Goal: Transaction & Acquisition: Purchase product/service

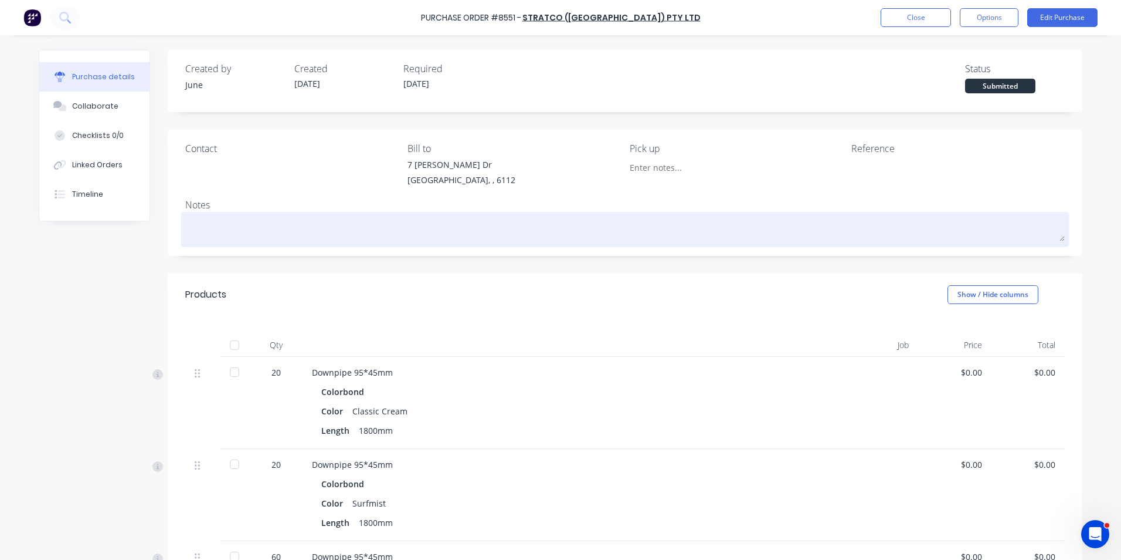
click at [503, 243] on div at bounding box center [625, 229] width 880 height 29
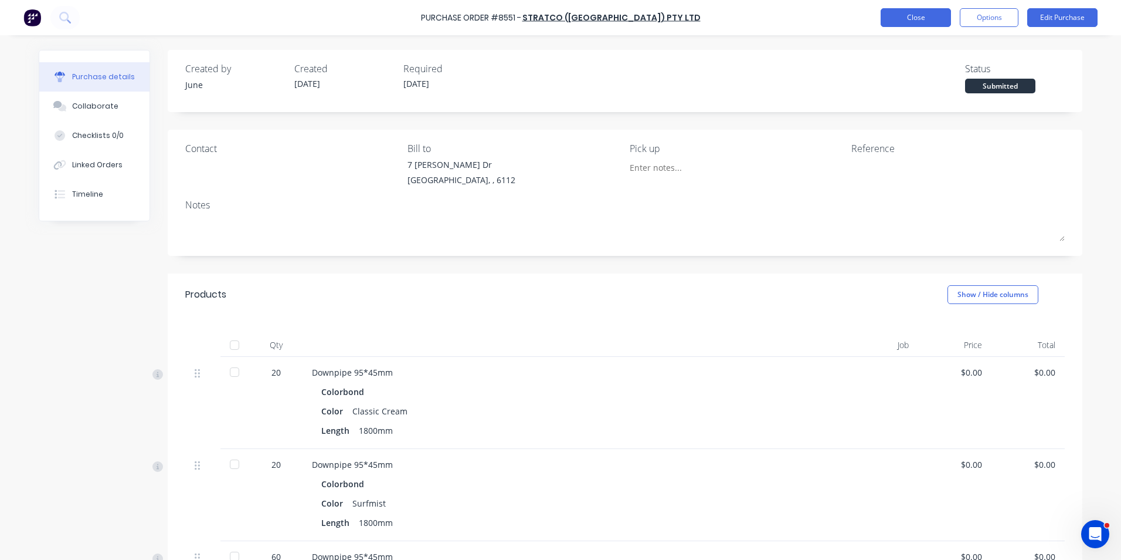
click at [919, 16] on button "Close" at bounding box center [916, 17] width 70 height 19
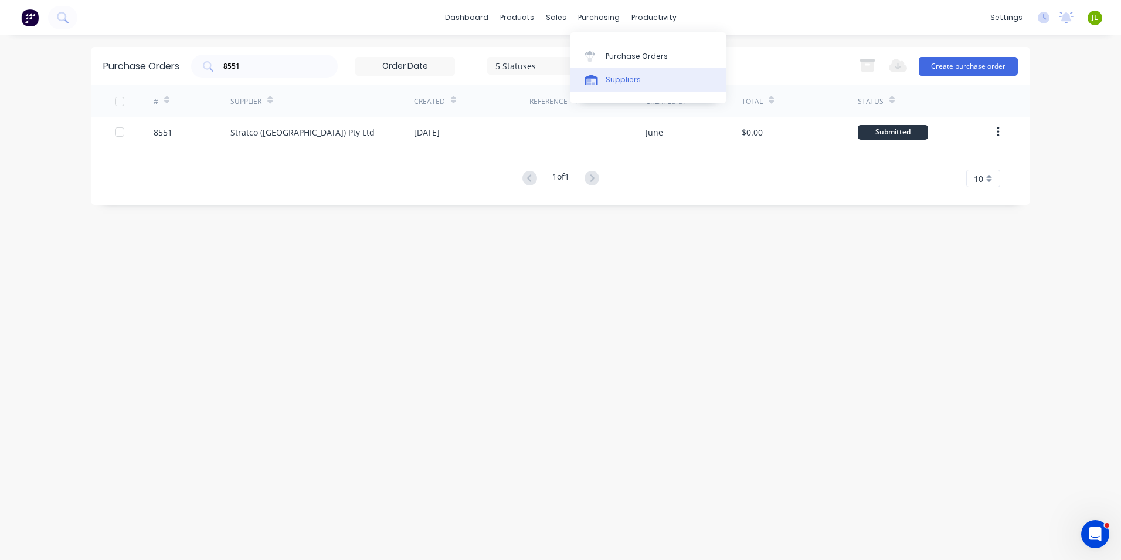
click at [612, 73] on link "Suppliers" at bounding box center [648, 79] width 155 height 23
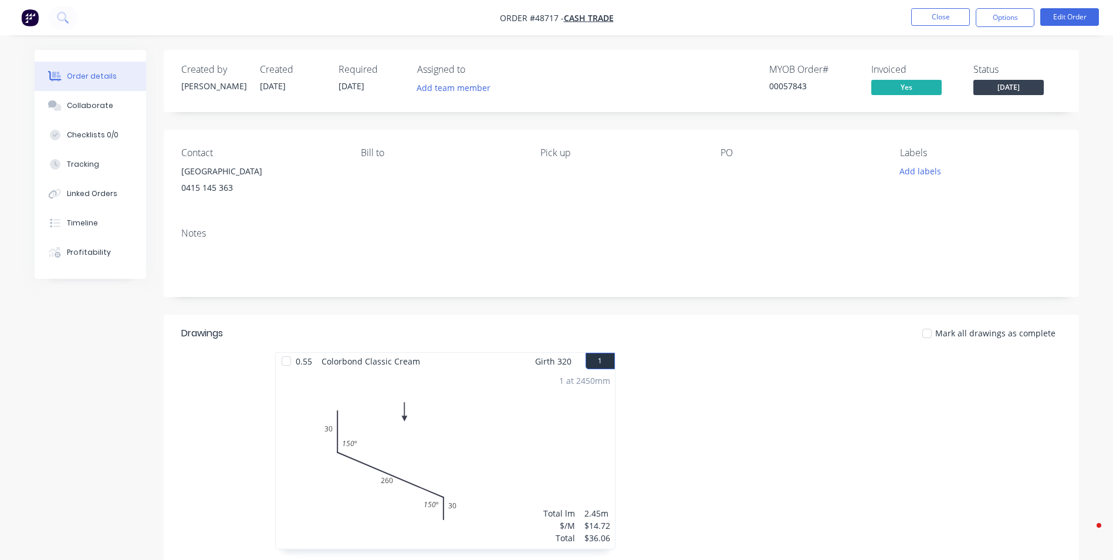
click at [747, 247] on div at bounding box center [621, 261] width 880 height 36
click at [754, 214] on div "Contact Amaroo Village 0415 145 363 Bill to Pick up PO Labels Add labels" at bounding box center [621, 174] width 915 height 89
click at [945, 5] on nav "Order #48717 - Cash Trade Close Options Edit Order" at bounding box center [556, 17] width 1113 height 35
click at [943, 8] on button "Close" at bounding box center [940, 17] width 59 height 18
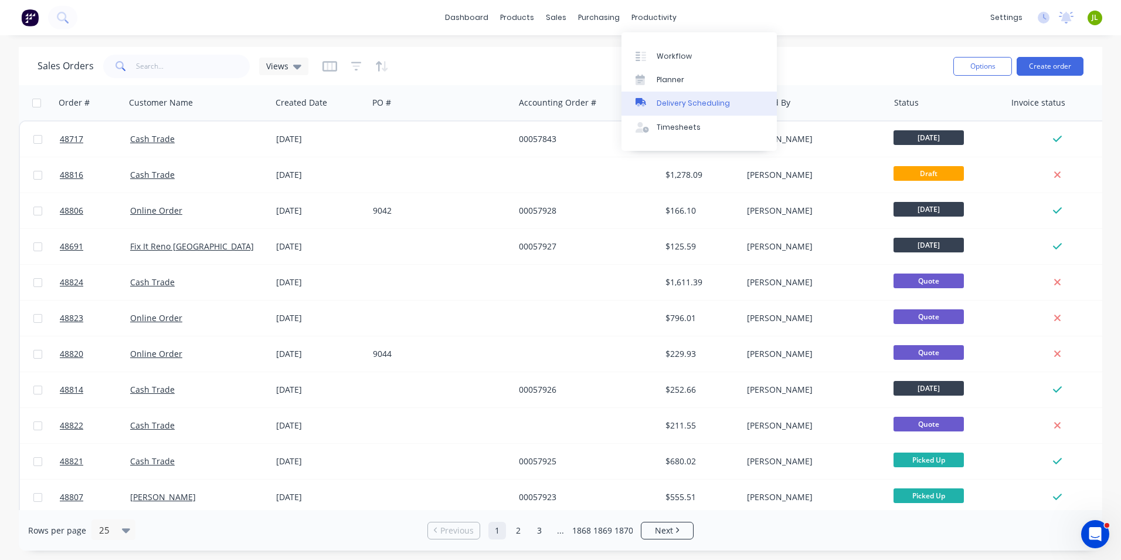
click at [673, 101] on div "Delivery Scheduling" at bounding box center [693, 103] width 73 height 11
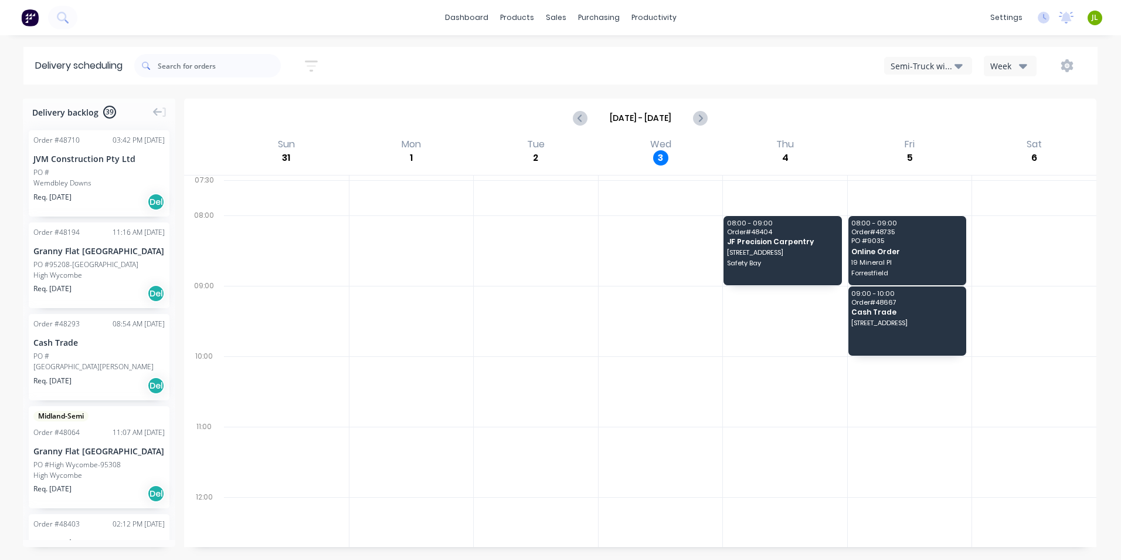
click at [921, 72] on div "Semi-Truck with Hiab" at bounding box center [923, 66] width 64 height 12
click at [920, 139] on div "Utes Delivery" at bounding box center [943, 142] width 116 height 23
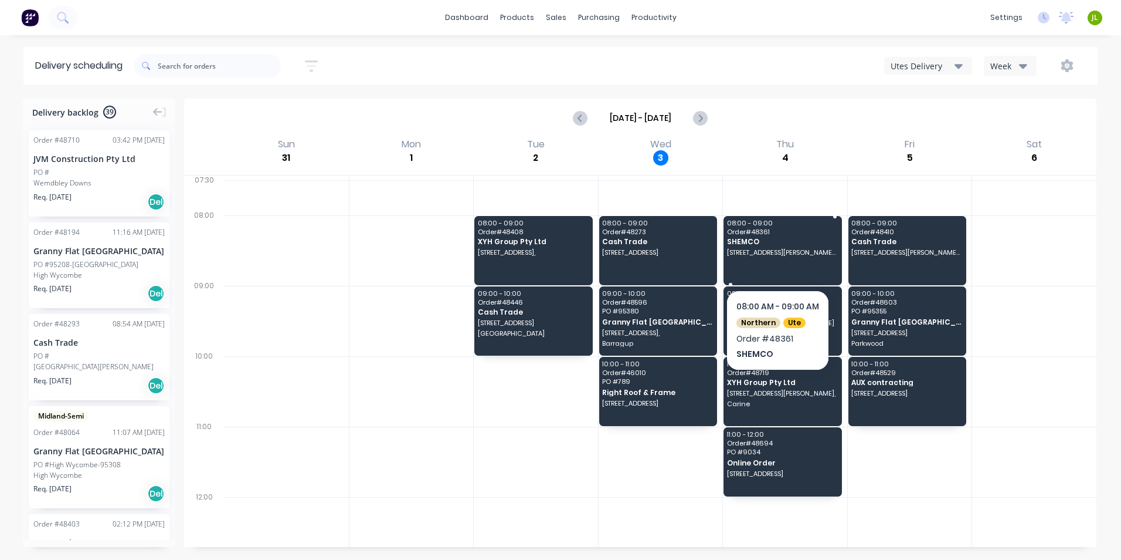
click at [835, 235] on div "08:00 - 09:00 Order # 48361 SHEMCO 1/7 Davison Road, Cockburn Central 6164" at bounding box center [783, 250] width 118 height 69
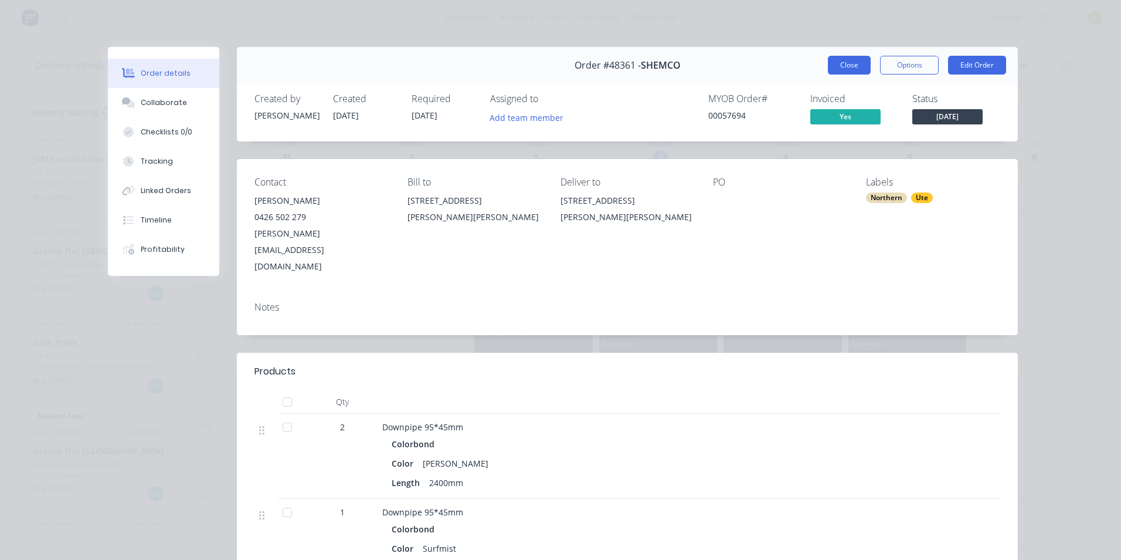
click at [865, 67] on button "Close" at bounding box center [849, 65] width 43 height 19
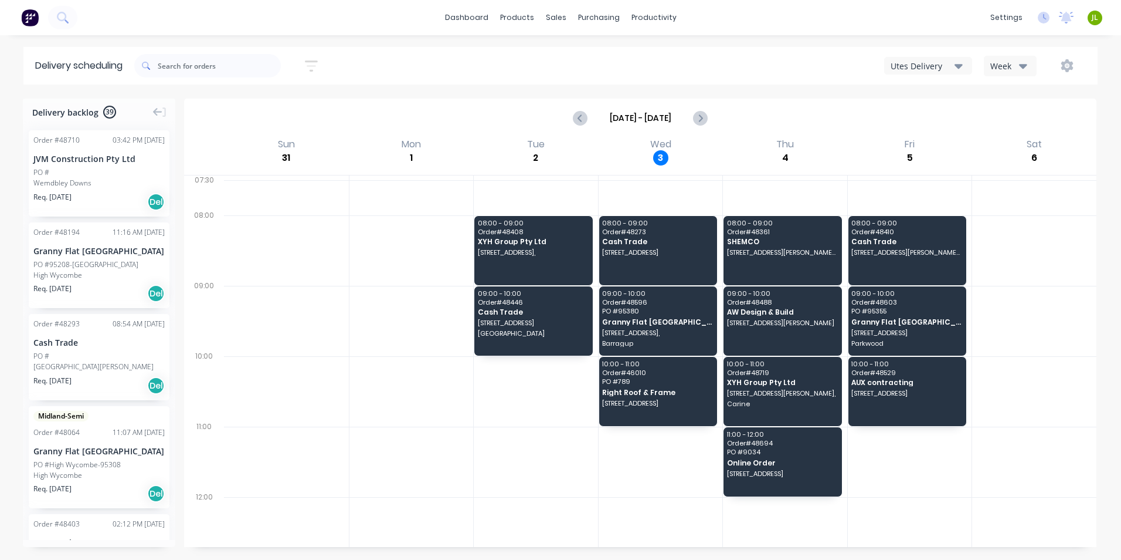
click at [1059, 63] on button "button" at bounding box center [1068, 65] width 38 height 21
drag, startPoint x: 1052, startPoint y: 119, endPoint x: 1052, endPoint y: 96, distance: 22.9
click at [1052, 96] on div "Run Sheet Settings" at bounding box center [1030, 108] width 111 height 53
click at [1052, 96] on div "Run Sheet" at bounding box center [1030, 97] width 90 height 17
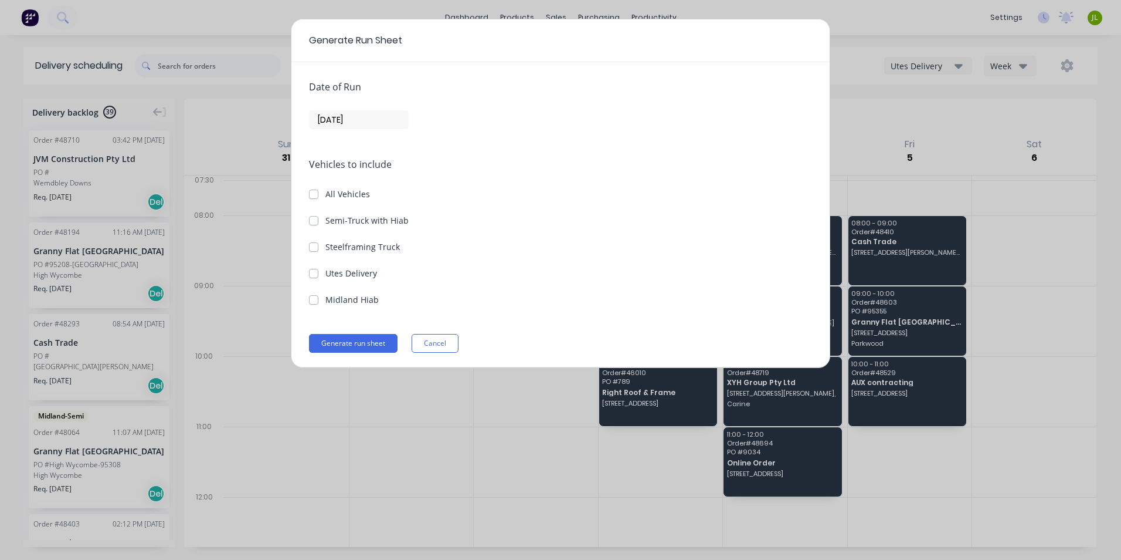
click at [362, 277] on label "Utes Delivery" at bounding box center [352, 273] width 52 height 12
click at [318, 277] on Delivery "Utes Delivery" at bounding box center [313, 272] width 9 height 11
checkbox Delivery "true"
click at [376, 127] on input "[DATE]" at bounding box center [359, 120] width 99 height 18
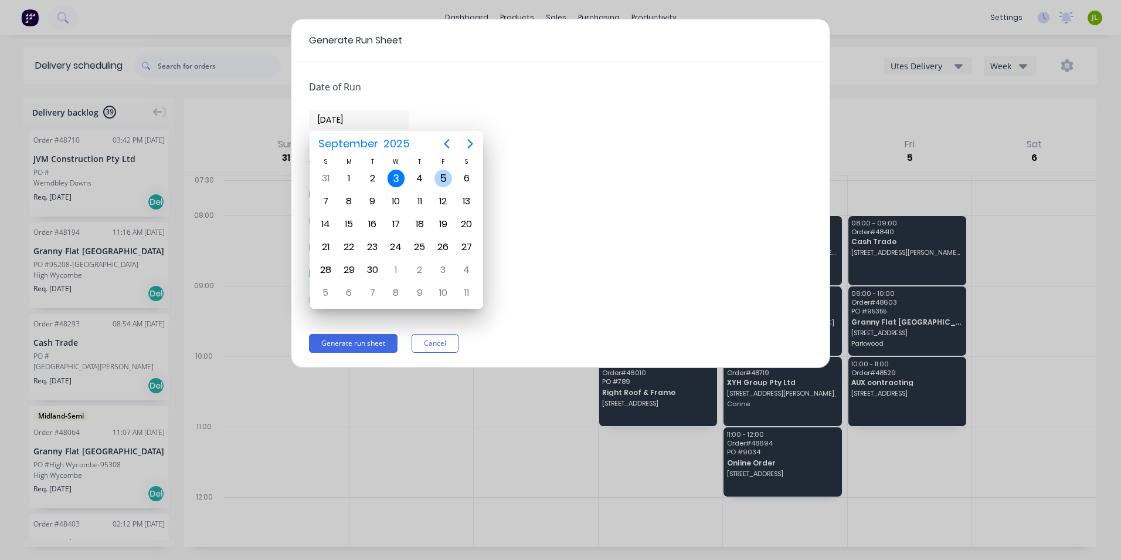
click at [419, 178] on div "4" at bounding box center [420, 179] width 18 height 18
type input "[DATE]"
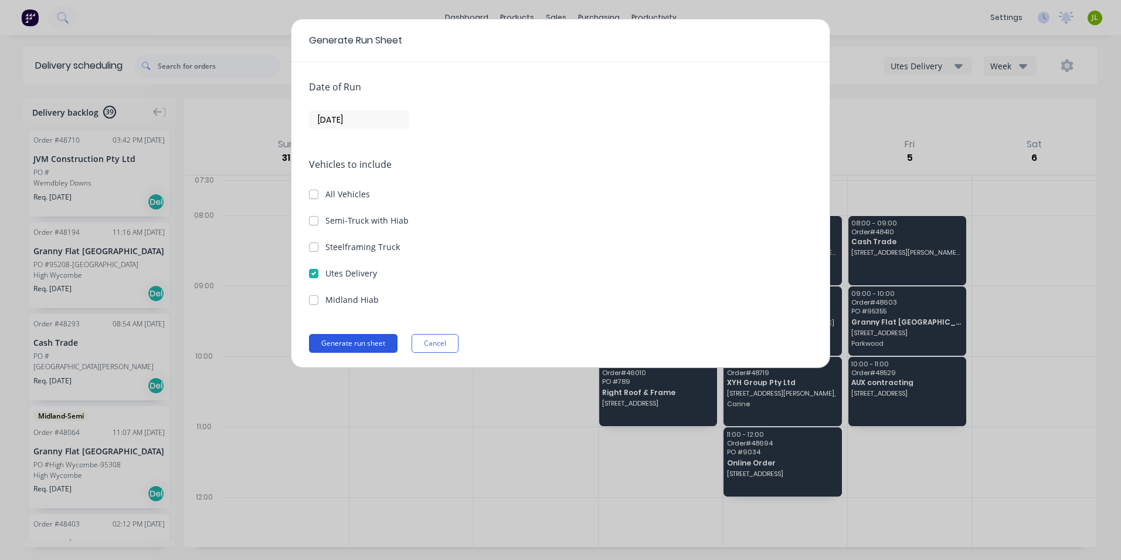
click at [367, 339] on button "Generate run sheet" at bounding box center [353, 343] width 89 height 19
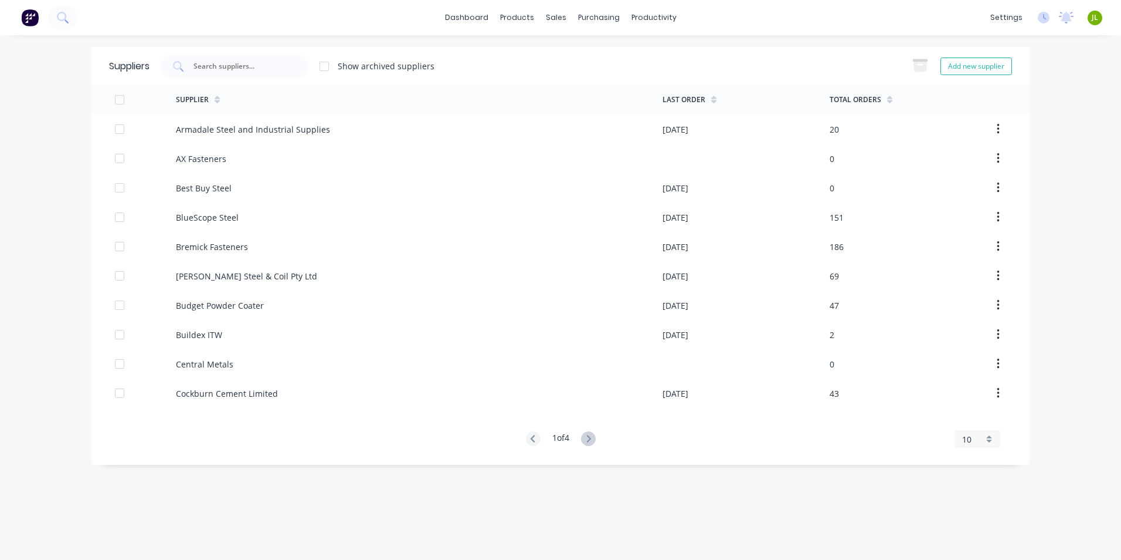
click at [243, 69] on input "text" at bounding box center [240, 66] width 97 height 12
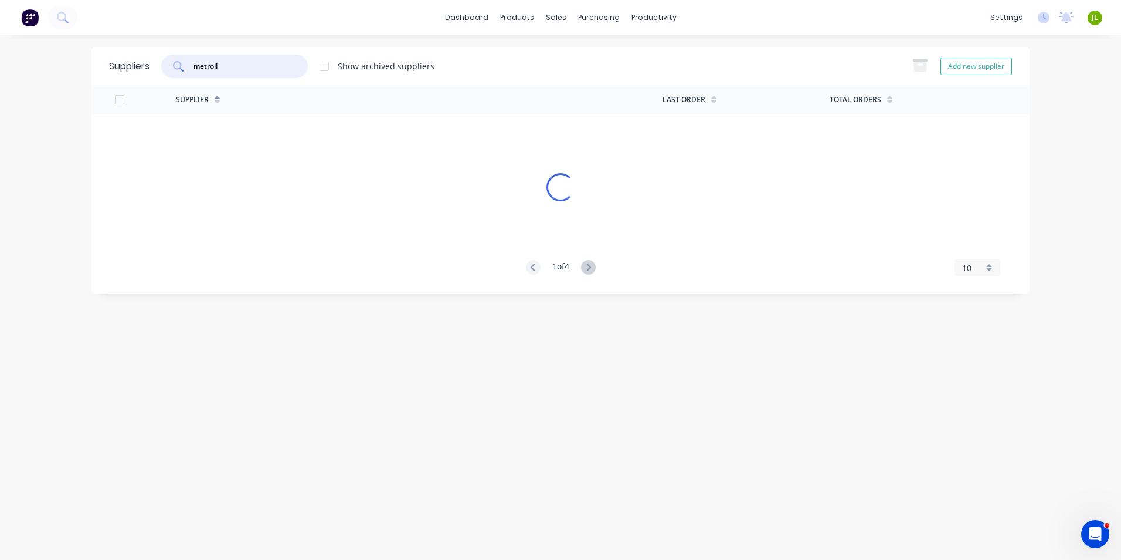
type input "metroll"
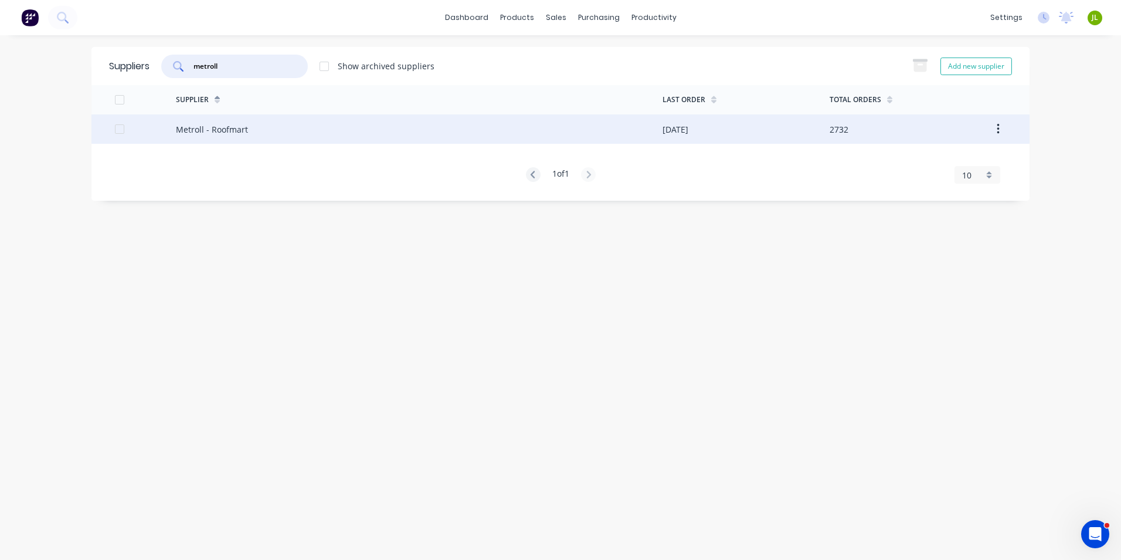
click at [392, 123] on div "Metroll - Roofmart" at bounding box center [419, 128] width 487 height 29
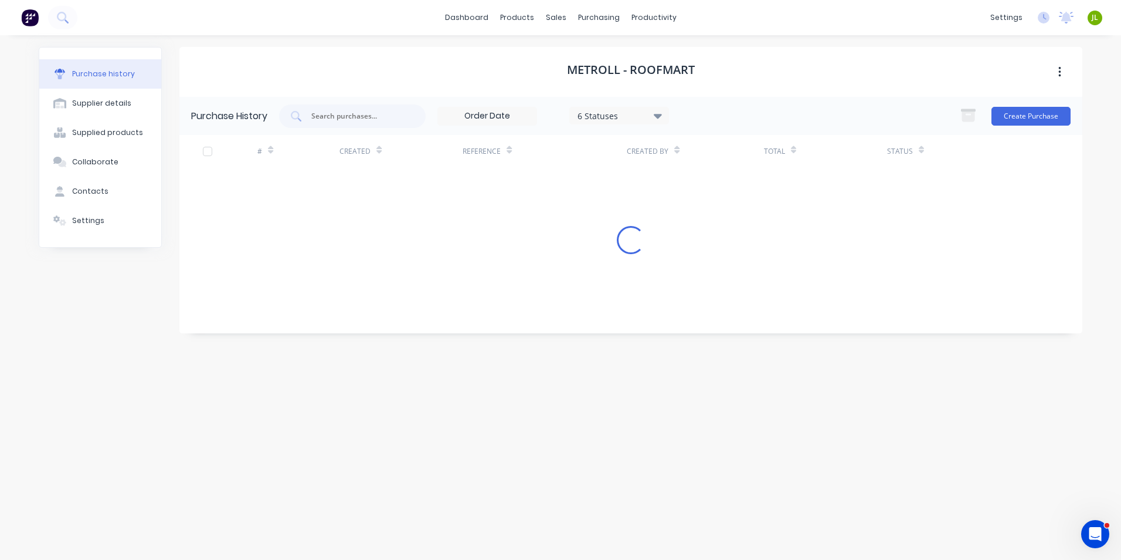
click at [392, 123] on div "Purchase history Supplier details Supplied products Collaborate Contacts Settin…" at bounding box center [560, 291] width 1067 height 513
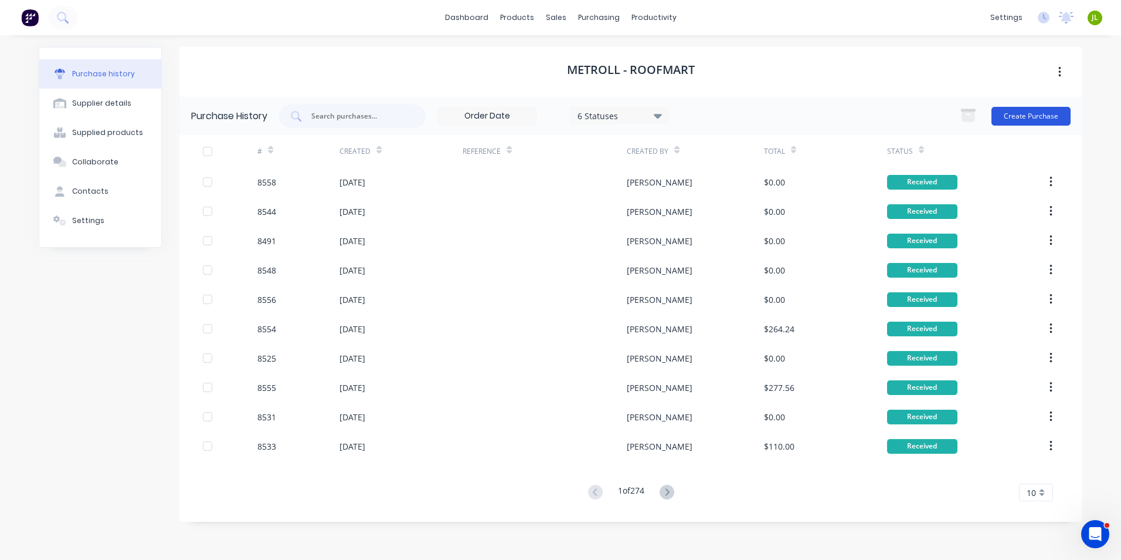
click at [1057, 116] on button "Create Purchase" at bounding box center [1031, 116] width 79 height 19
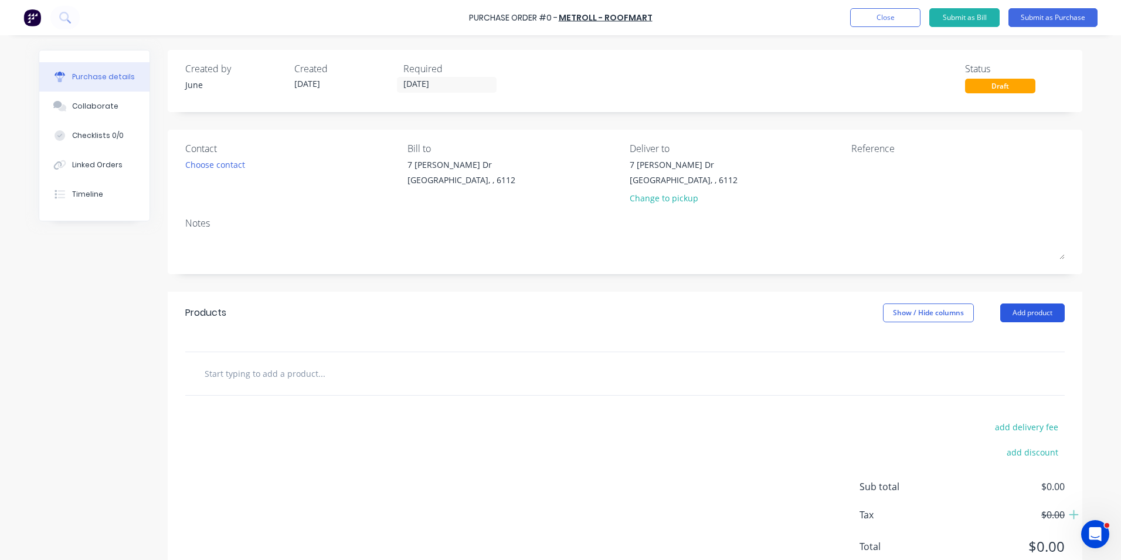
click at [1033, 310] on button "Add product" at bounding box center [1033, 312] width 65 height 19
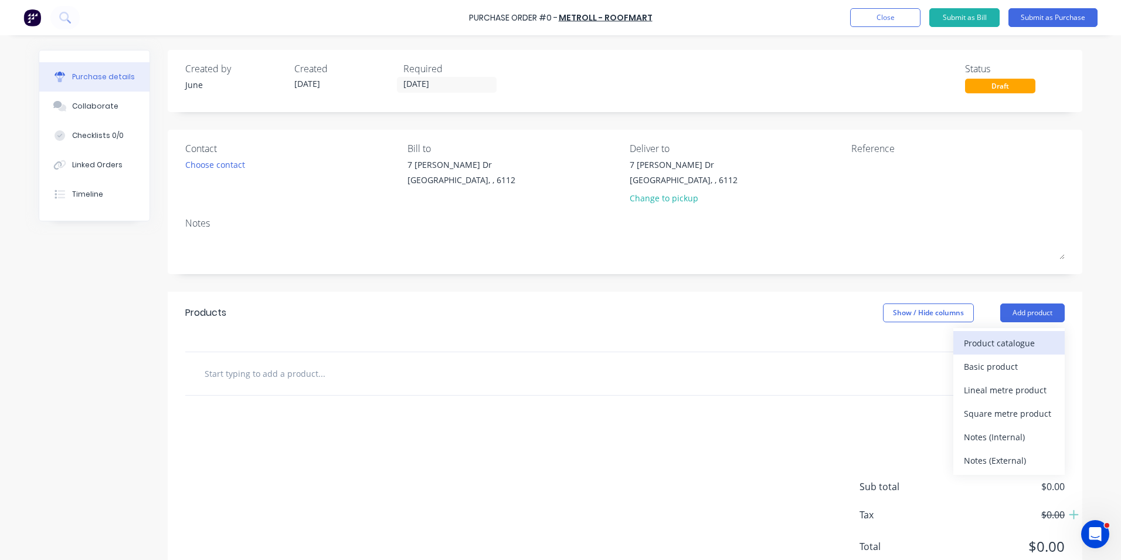
click at [971, 347] on div "Product catalogue" at bounding box center [1009, 342] width 90 height 17
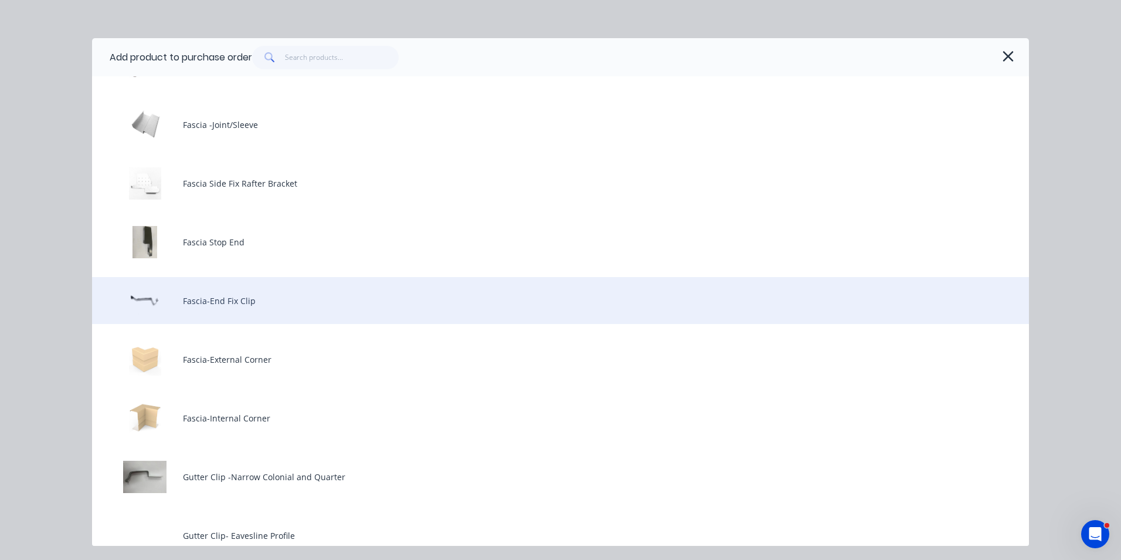
scroll to position [762, 0]
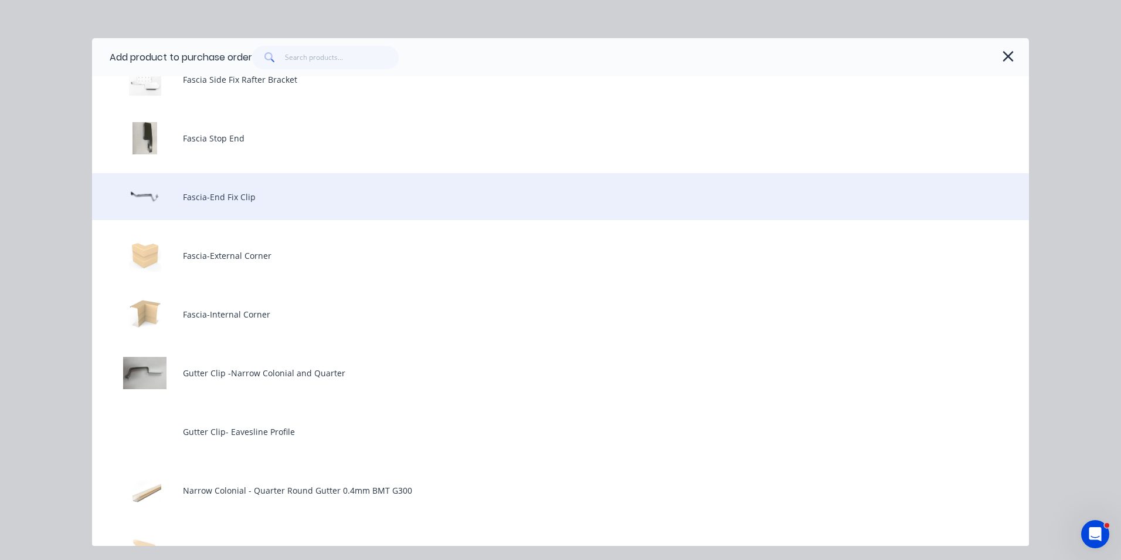
click at [262, 375] on div "Gutter Clip -Narrow Colonial and Quarter" at bounding box center [560, 372] width 937 height 47
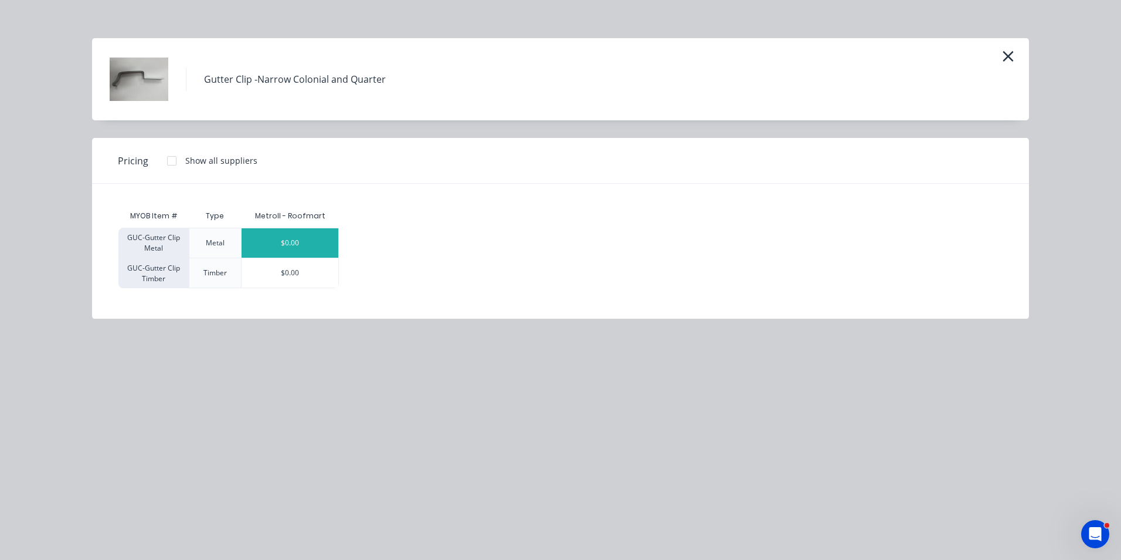
click at [324, 235] on div "$0.00" at bounding box center [290, 242] width 97 height 29
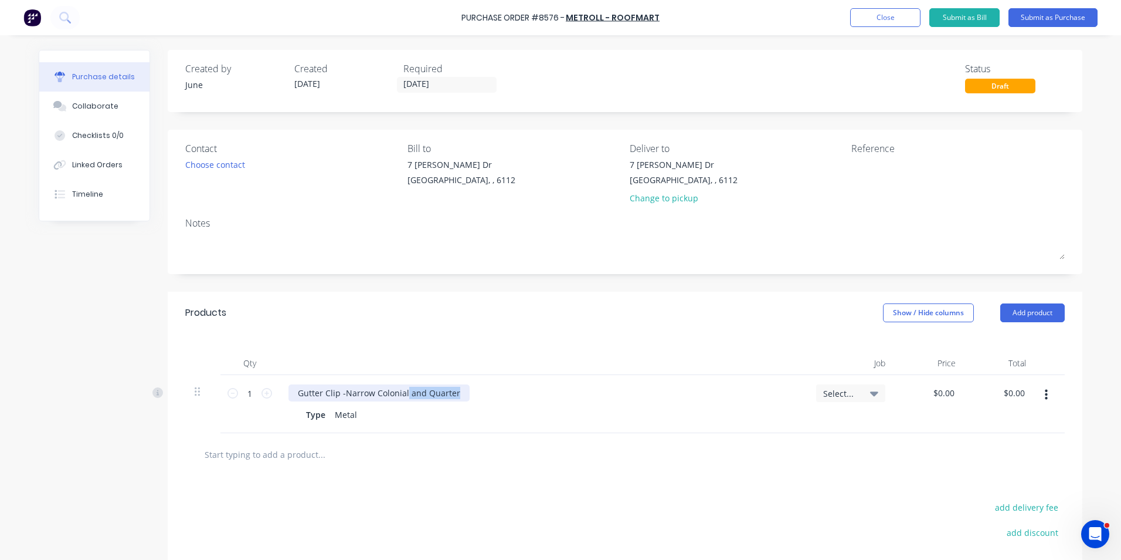
drag, startPoint x: 402, startPoint y: 388, endPoint x: 666, endPoint y: 372, distance: 264.4
click at [659, 375] on div "Gutter Clip -Narrow Colonial and Quarter Type Metal" at bounding box center [543, 404] width 528 height 58
click at [239, 392] on input "1" at bounding box center [249, 393] width 23 height 18
type input "700"
click at [628, 450] on div at bounding box center [625, 453] width 861 height 23
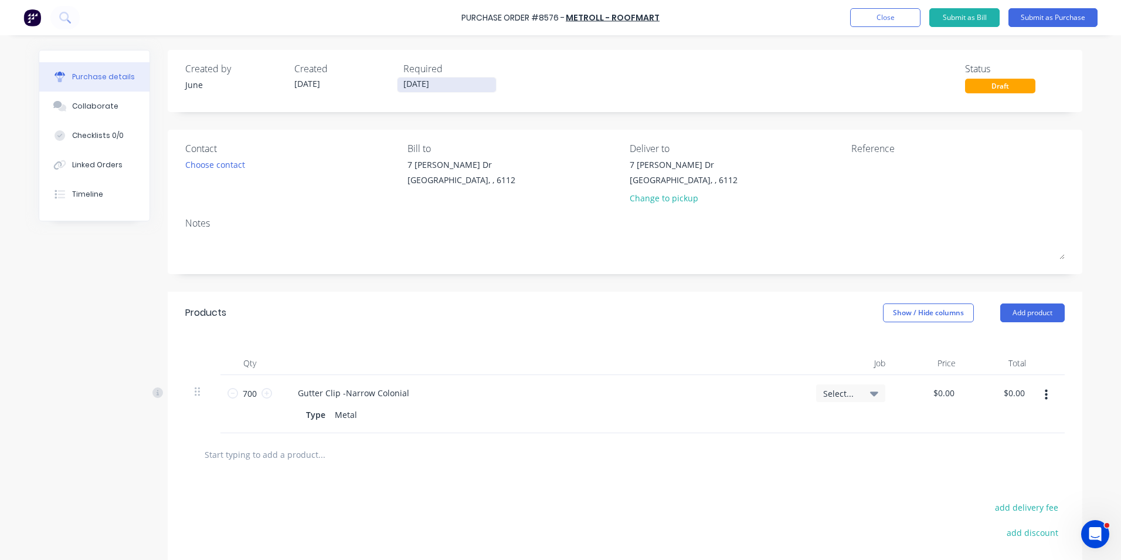
click at [433, 73] on div "Required" at bounding box center [454, 69] width 100 height 14
click at [432, 83] on input "[DATE]" at bounding box center [447, 84] width 99 height 15
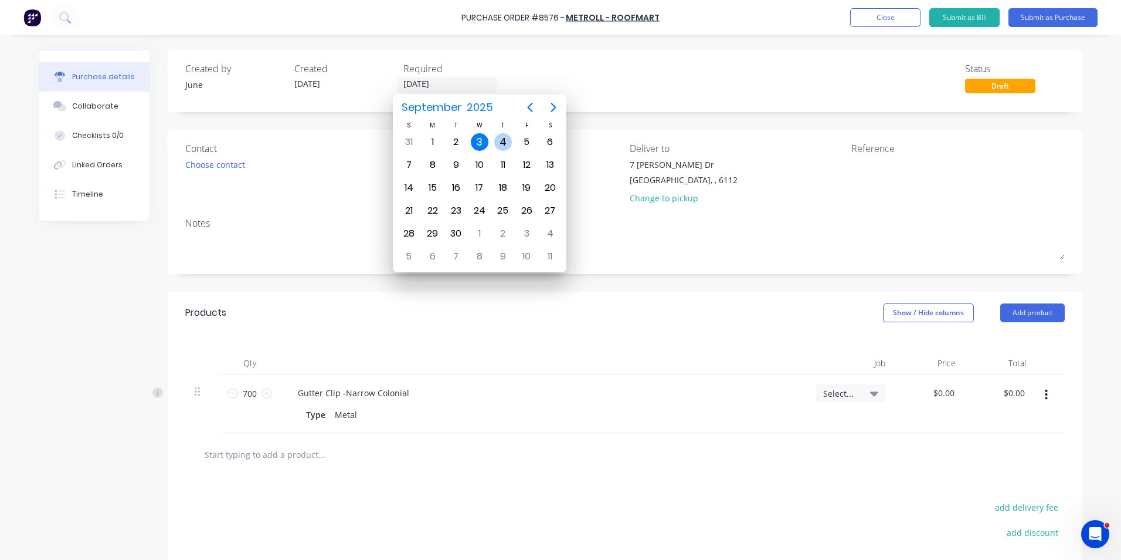
click at [504, 147] on div "4" at bounding box center [503, 142] width 18 height 18
type input "[DATE]"
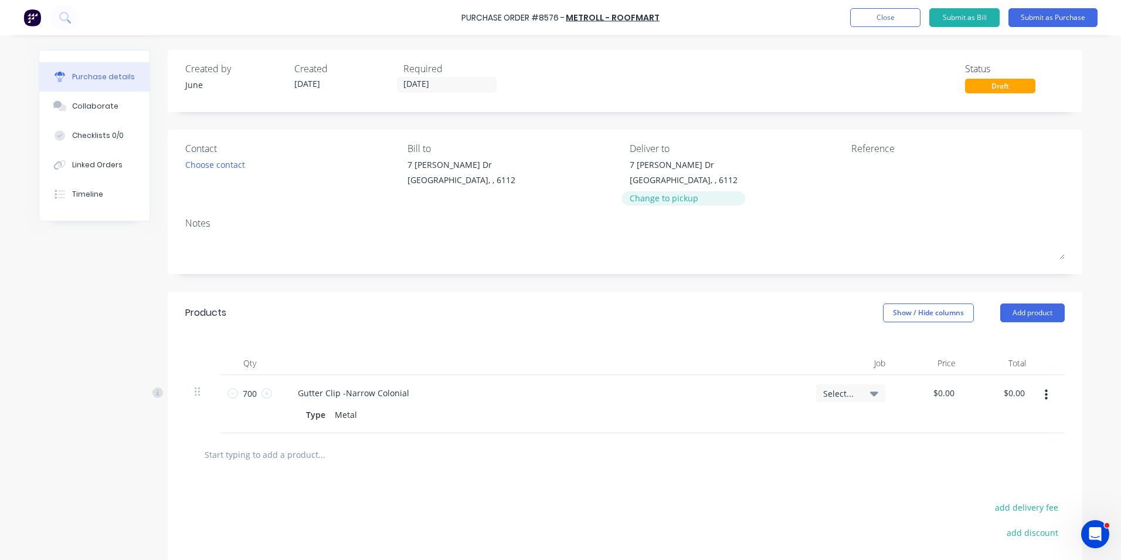
click at [640, 204] on div "Change to pickup" at bounding box center [684, 198] width 108 height 12
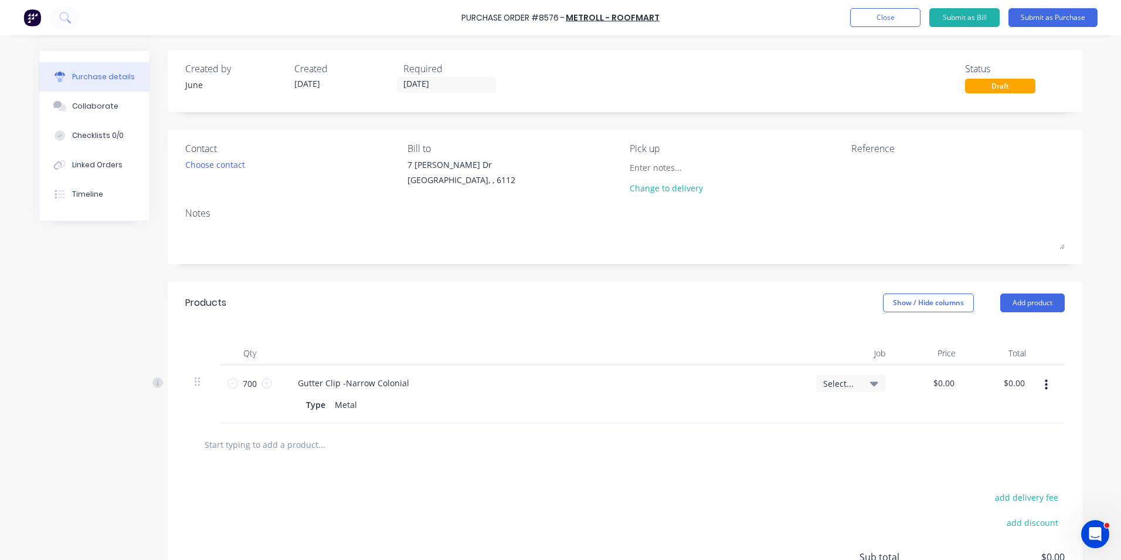
click at [628, 117] on div "Created by June Created [DATE] Required [DATE] Status Draft Contact Choose cont…" at bounding box center [625, 354] width 915 height 609
click at [1068, 23] on button "Submit as Purchase" at bounding box center [1053, 17] width 89 height 19
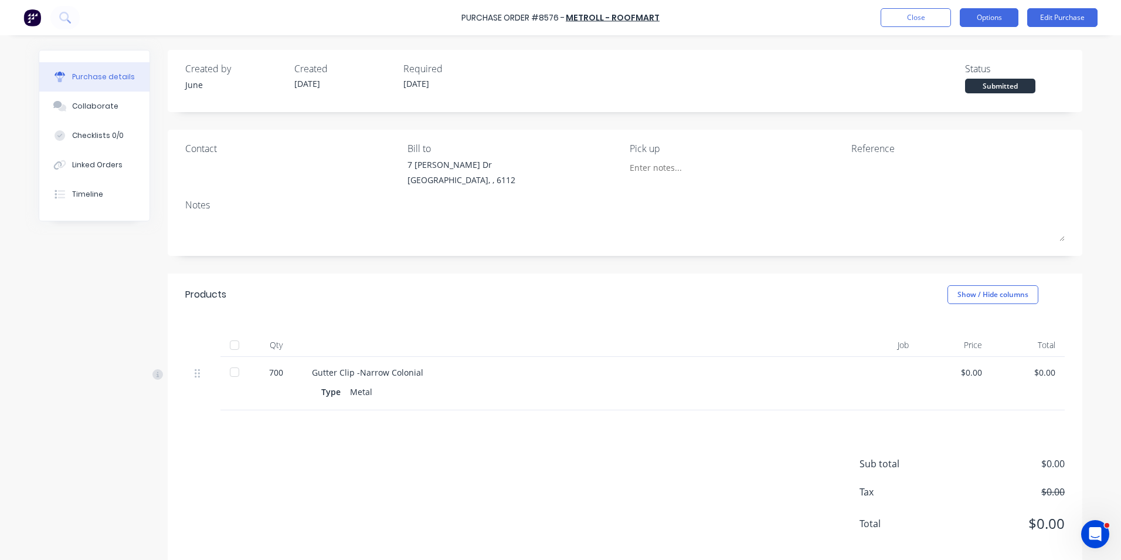
click at [970, 26] on button "Options" at bounding box center [989, 17] width 59 height 19
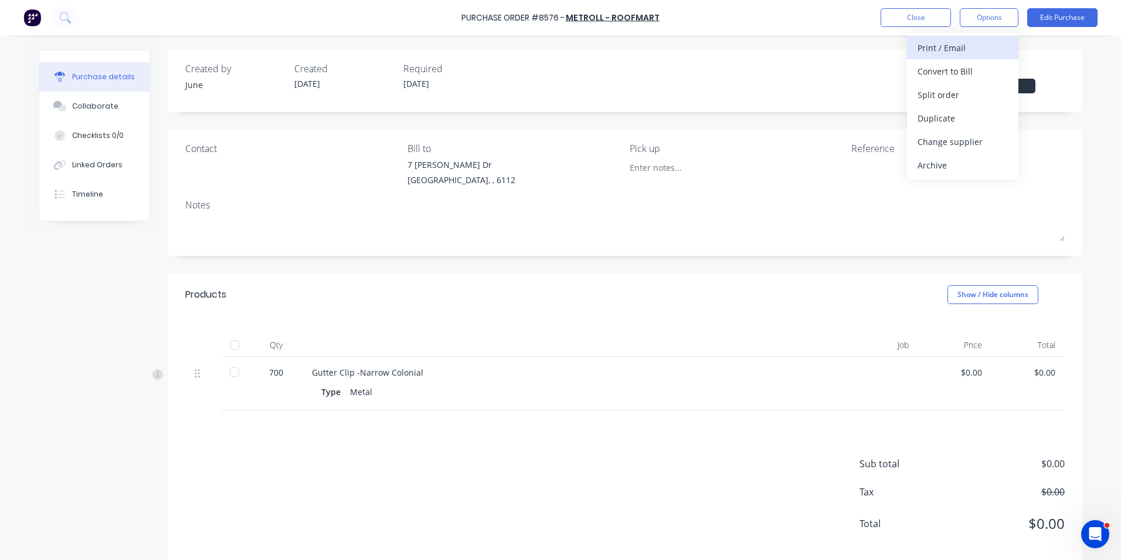
click at [968, 45] on div "Print / Email" at bounding box center [963, 47] width 90 height 17
click at [960, 91] on div "Without pricing" at bounding box center [963, 94] width 90 height 17
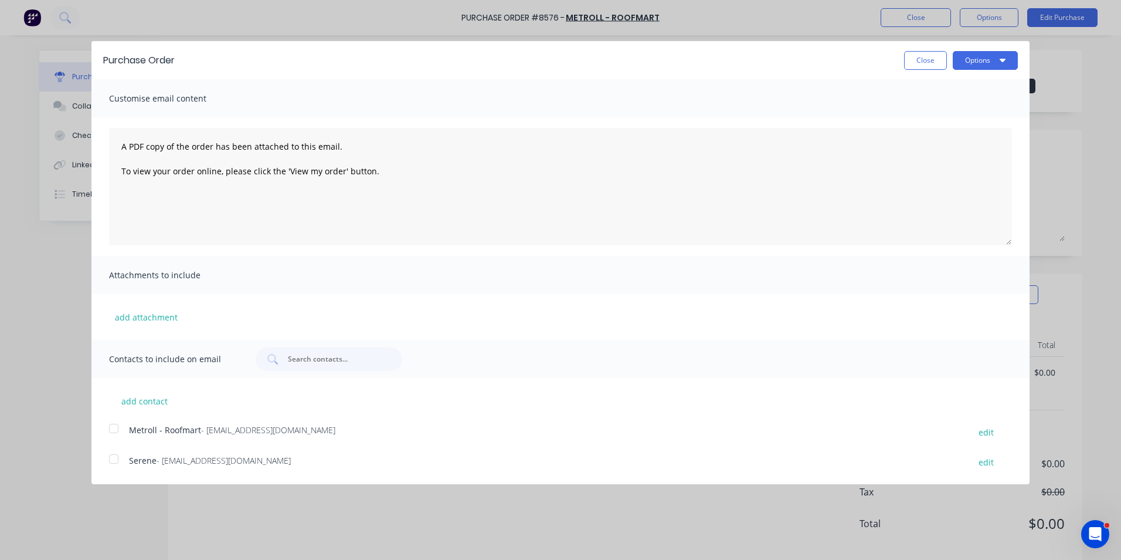
click at [165, 421] on div "add contact Metroll - Roofmart - [EMAIL_ADDRESS][DOMAIN_NAME] edit Serene - [EM…" at bounding box center [560, 424] width 938 height 92
click at [162, 432] on span "Metroll - Roofmart" at bounding box center [165, 429] width 72 height 11
click at [962, 60] on button "Options" at bounding box center [985, 60] width 65 height 19
click at [964, 105] on div "Email" at bounding box center [962, 113] width 90 height 17
